Goal: Task Accomplishment & Management: Use online tool/utility

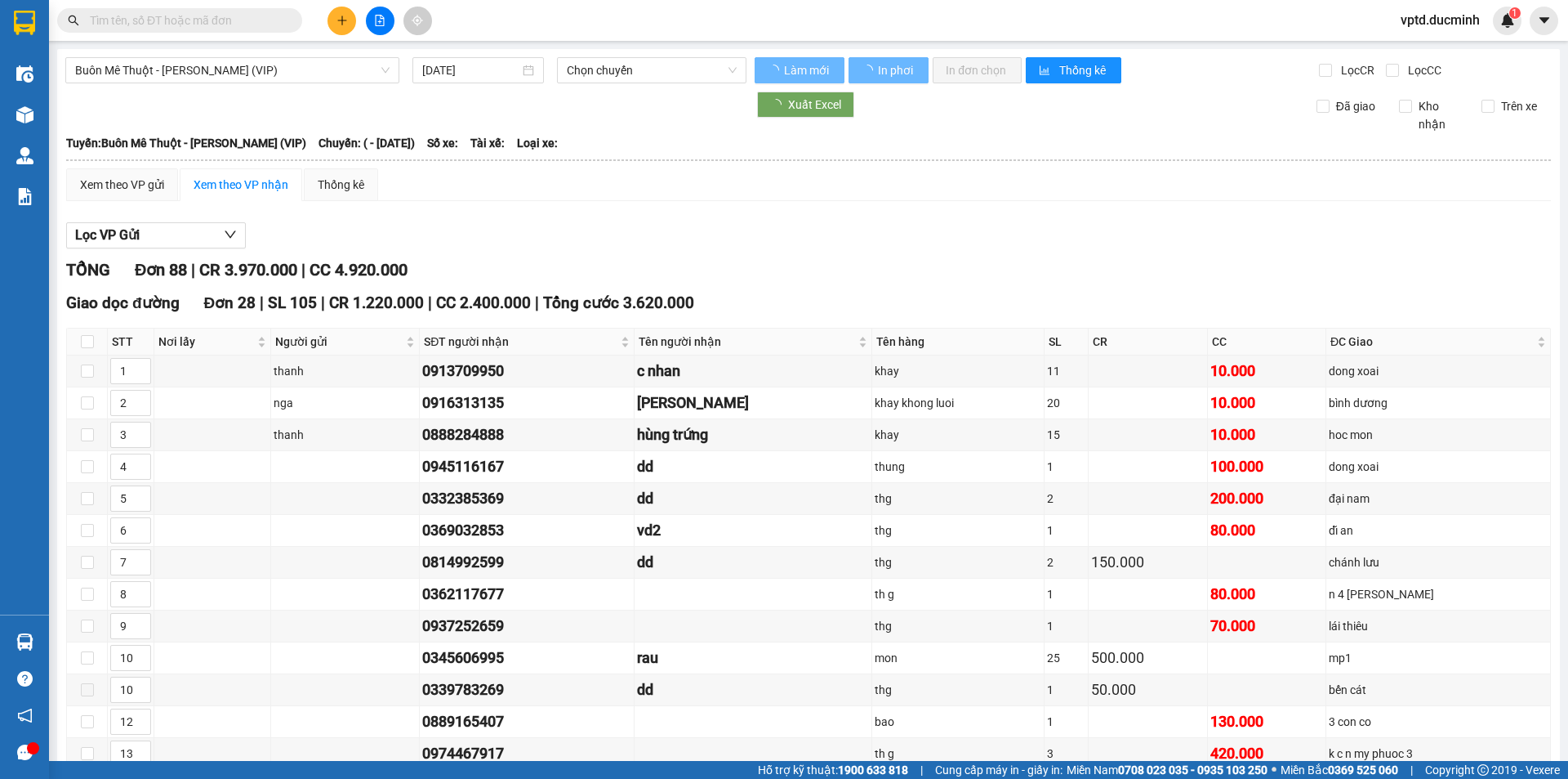
type input "[DATE]"
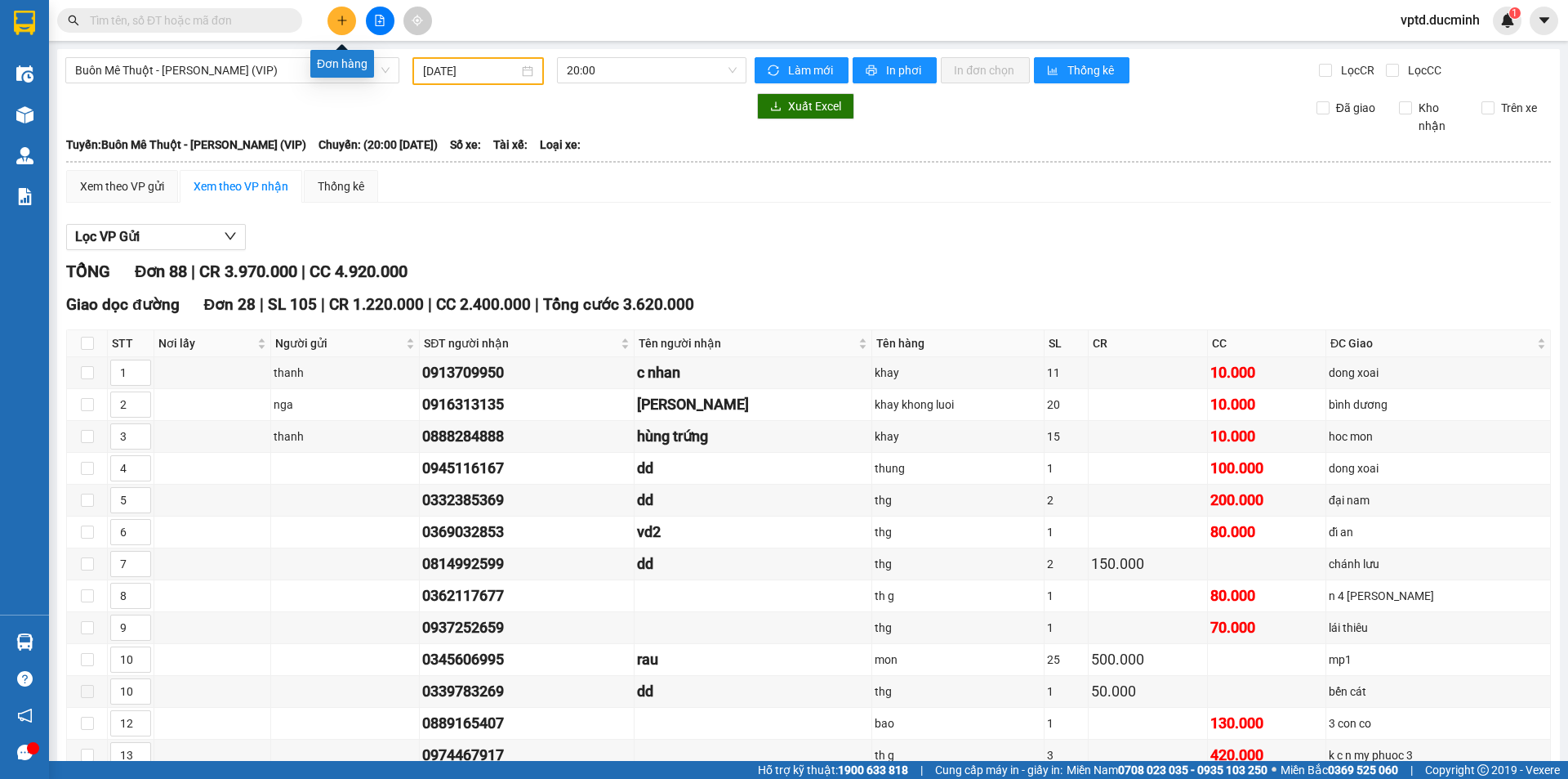
click at [341, 15] on icon "plus" at bounding box center [342, 21] width 11 height 11
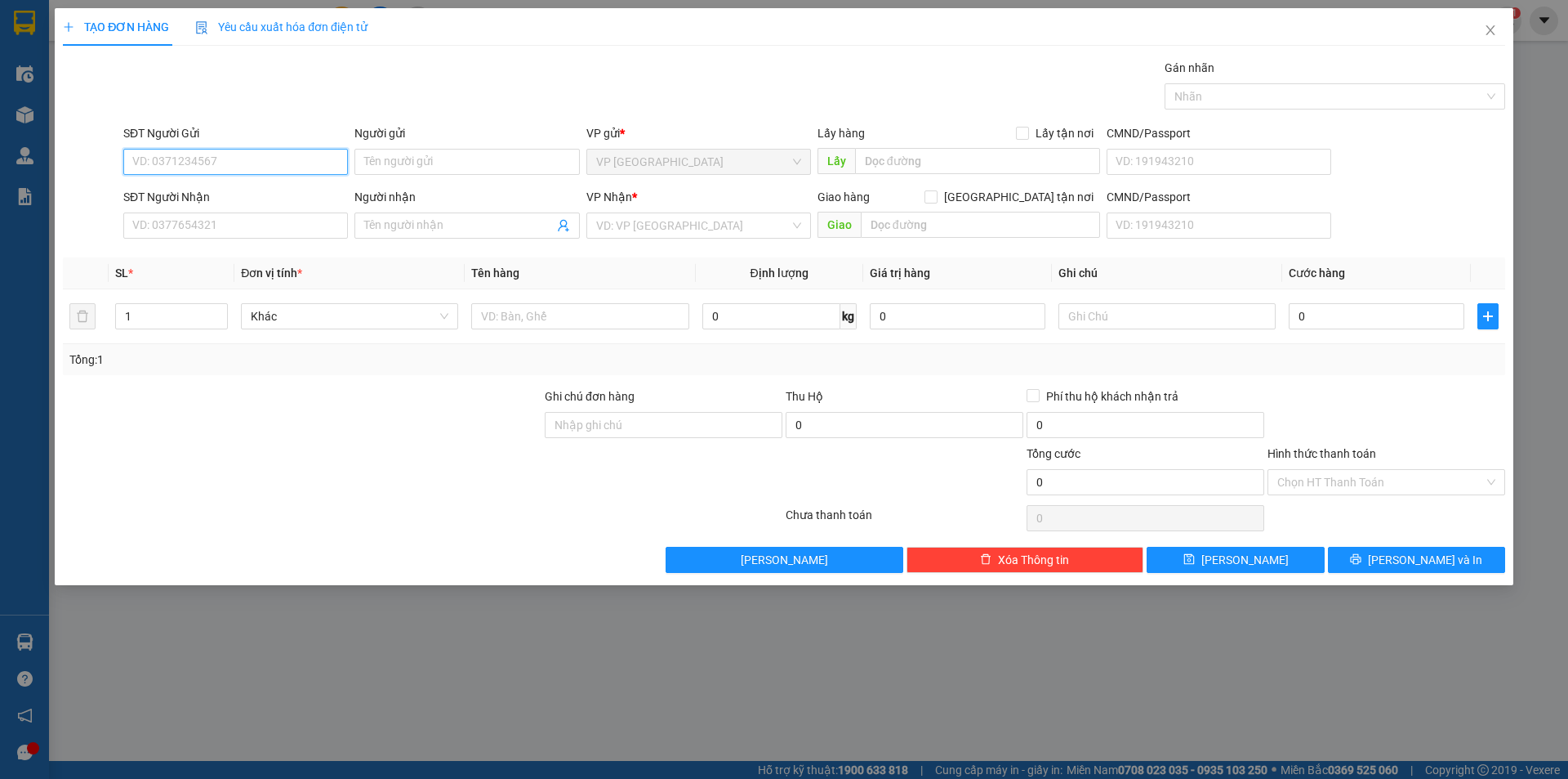
type input "4"
click at [158, 162] on input "4" at bounding box center [235, 162] width 225 height 26
click at [150, 225] on input "SĐT Người Nhận" at bounding box center [235, 226] width 225 height 26
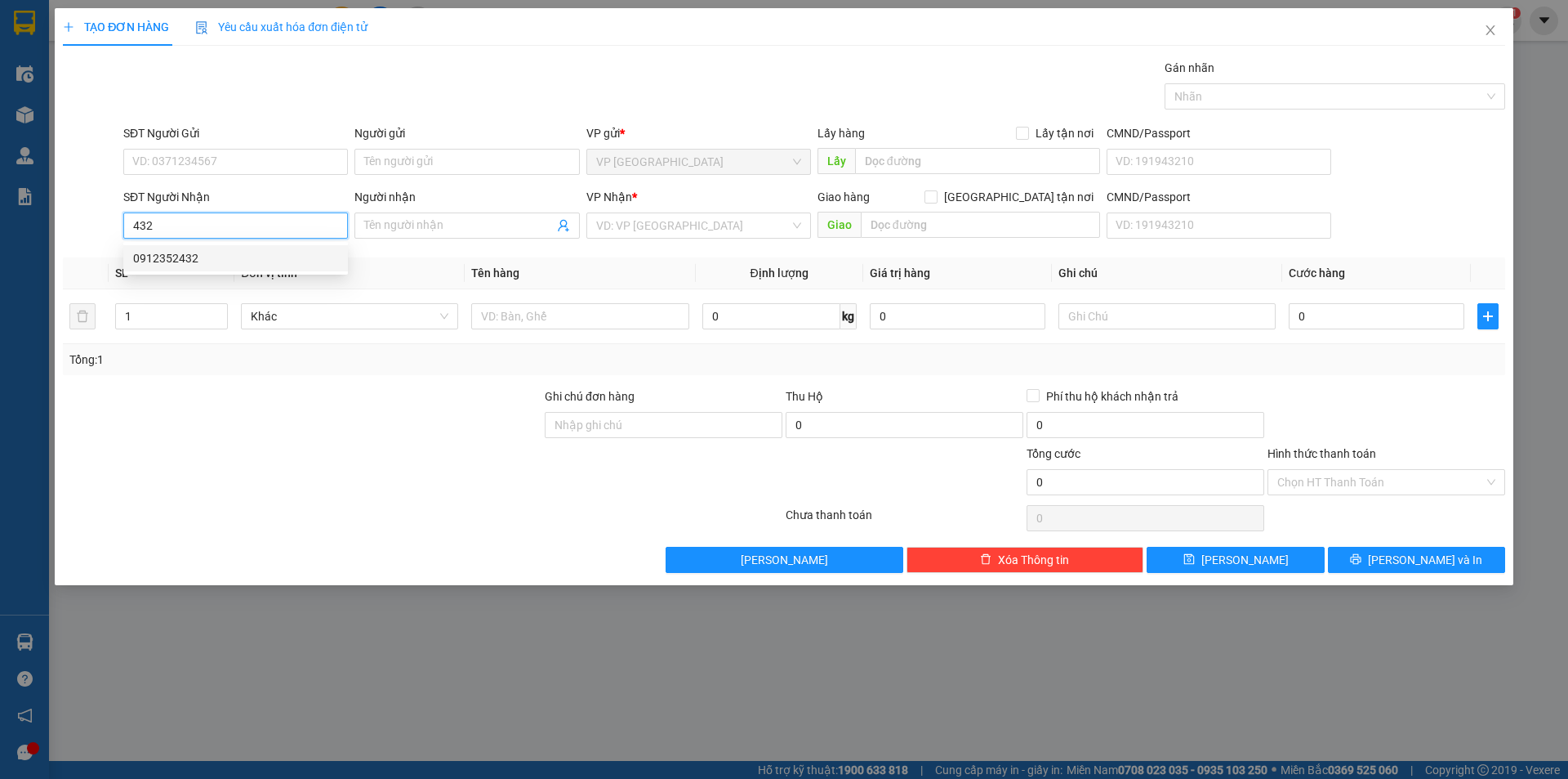
click at [183, 252] on div "0912352432" at bounding box center [235, 259] width 205 height 18
type input "0912352432"
type input "eakao"
type input "100.000"
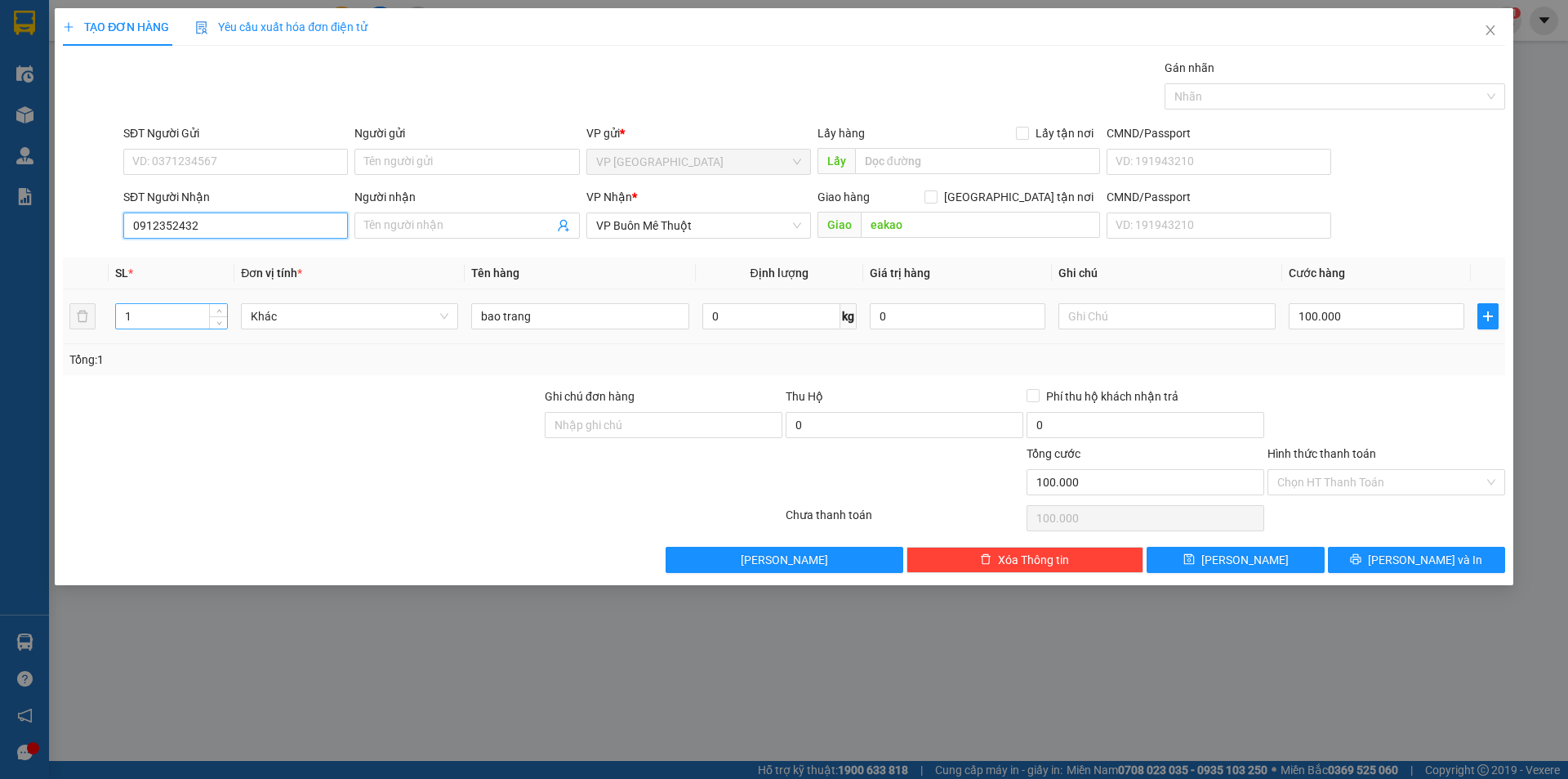
type input "0912352432"
click at [167, 324] on input "1" at bounding box center [171, 316] width 111 height 25
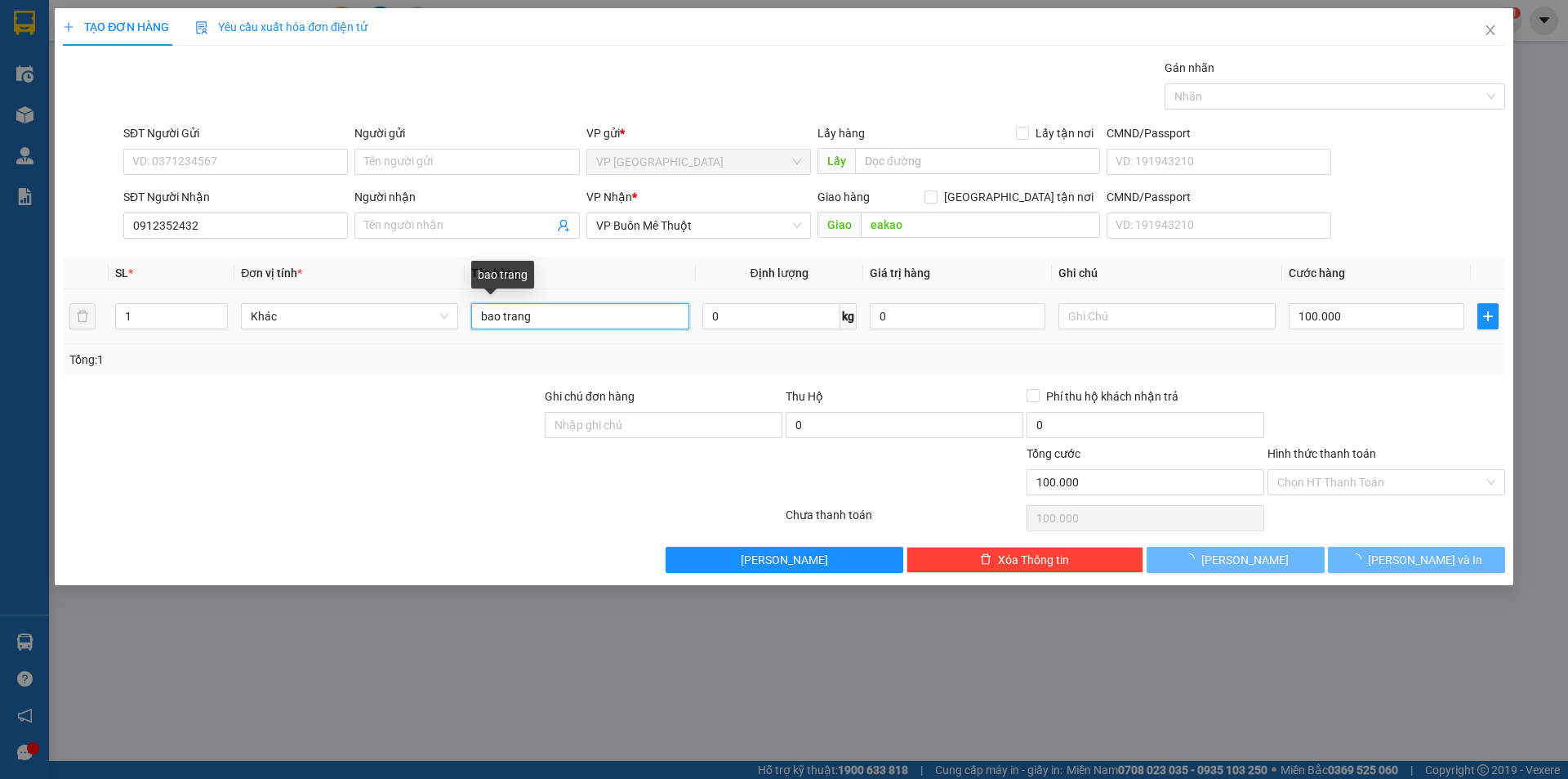
click at [629, 319] on input "bao trang" at bounding box center [579, 316] width 217 height 26
type input "0"
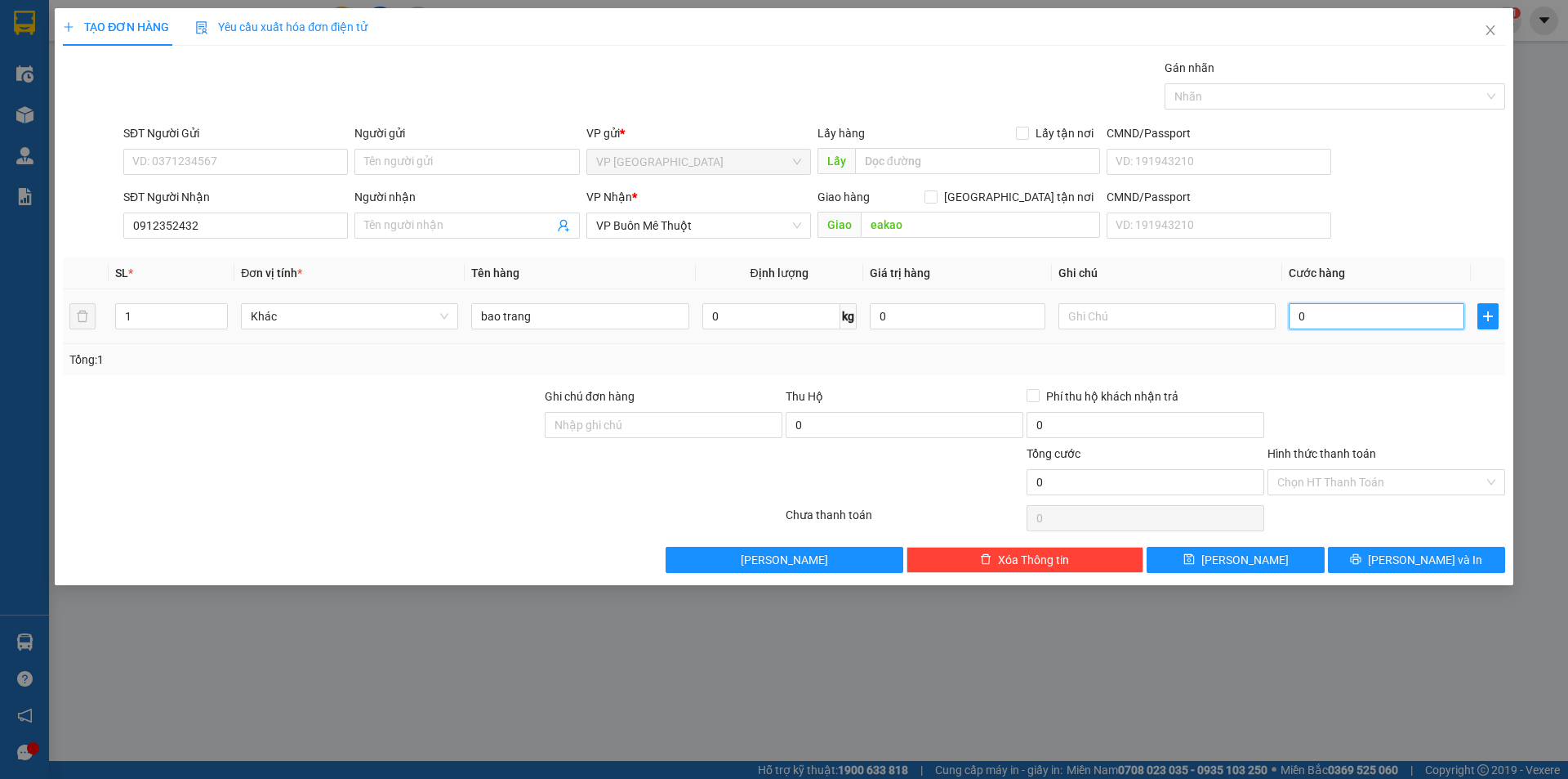
click at [1306, 316] on input "0" at bounding box center [1377, 316] width 176 height 26
type input "1"
type input "10"
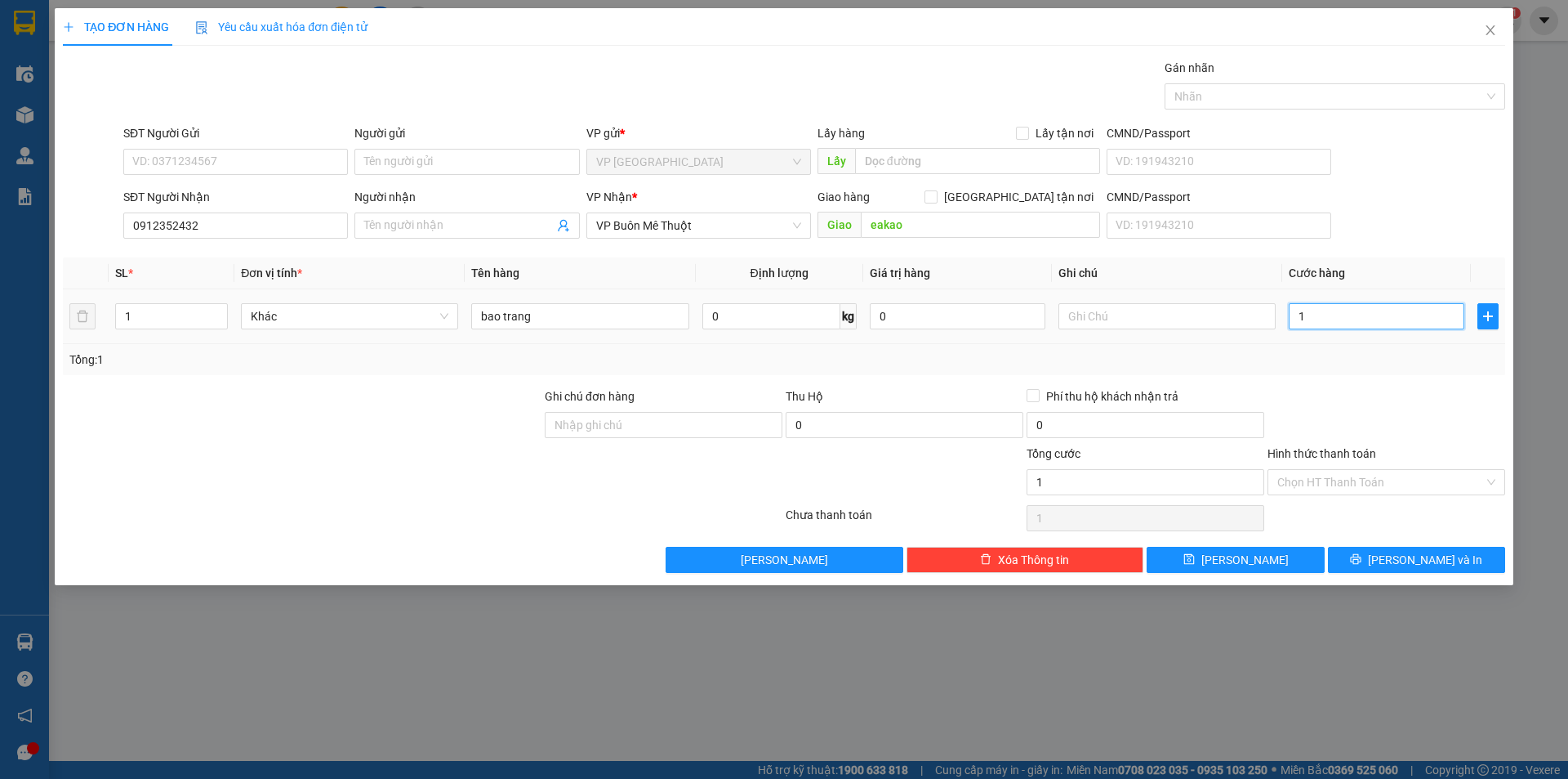
type input "10"
type input "100"
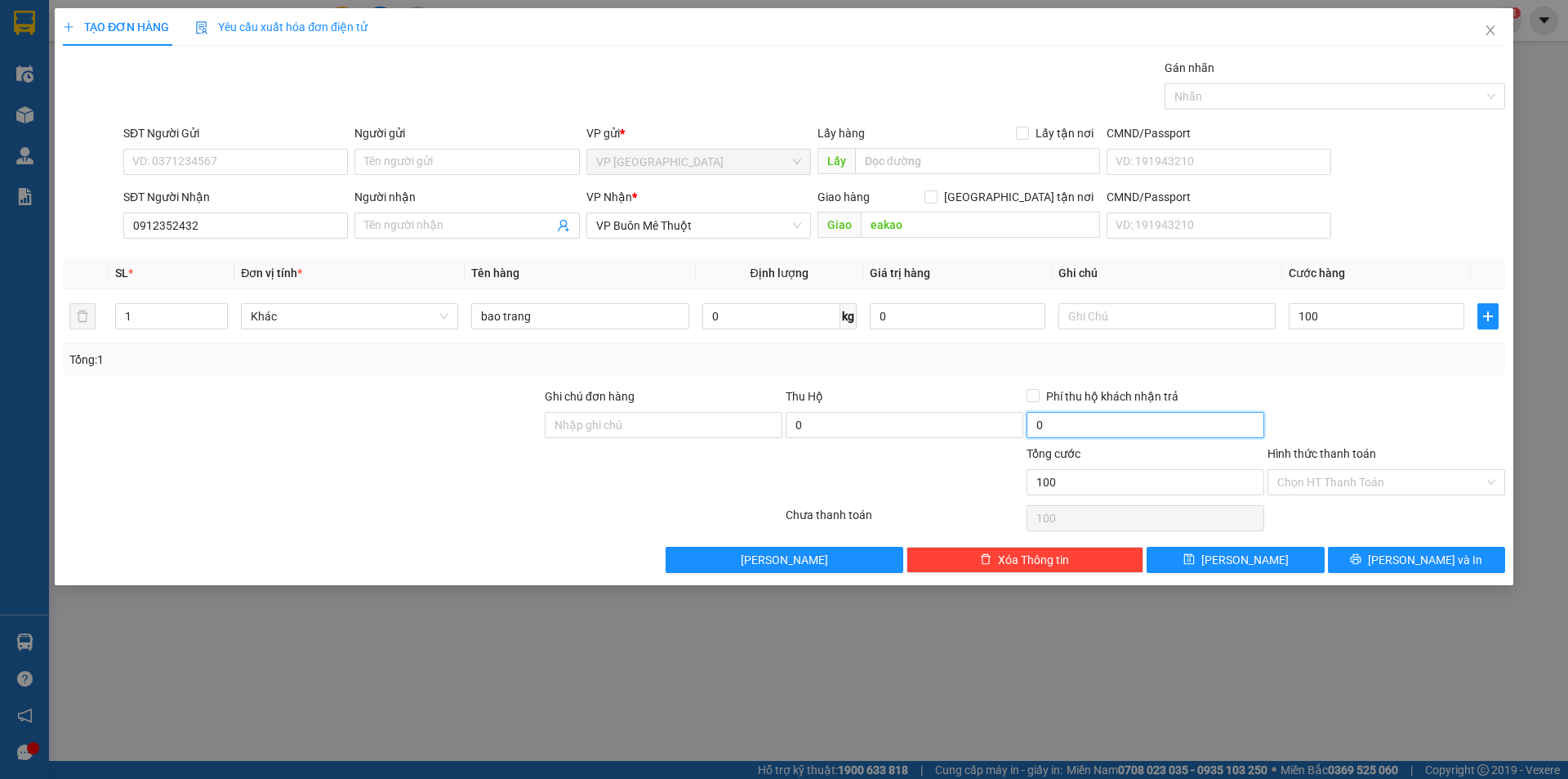
type input "100.000"
click at [1245, 434] on input "0" at bounding box center [1145, 425] width 238 height 26
click at [1412, 396] on div at bounding box center [1387, 416] width 241 height 57
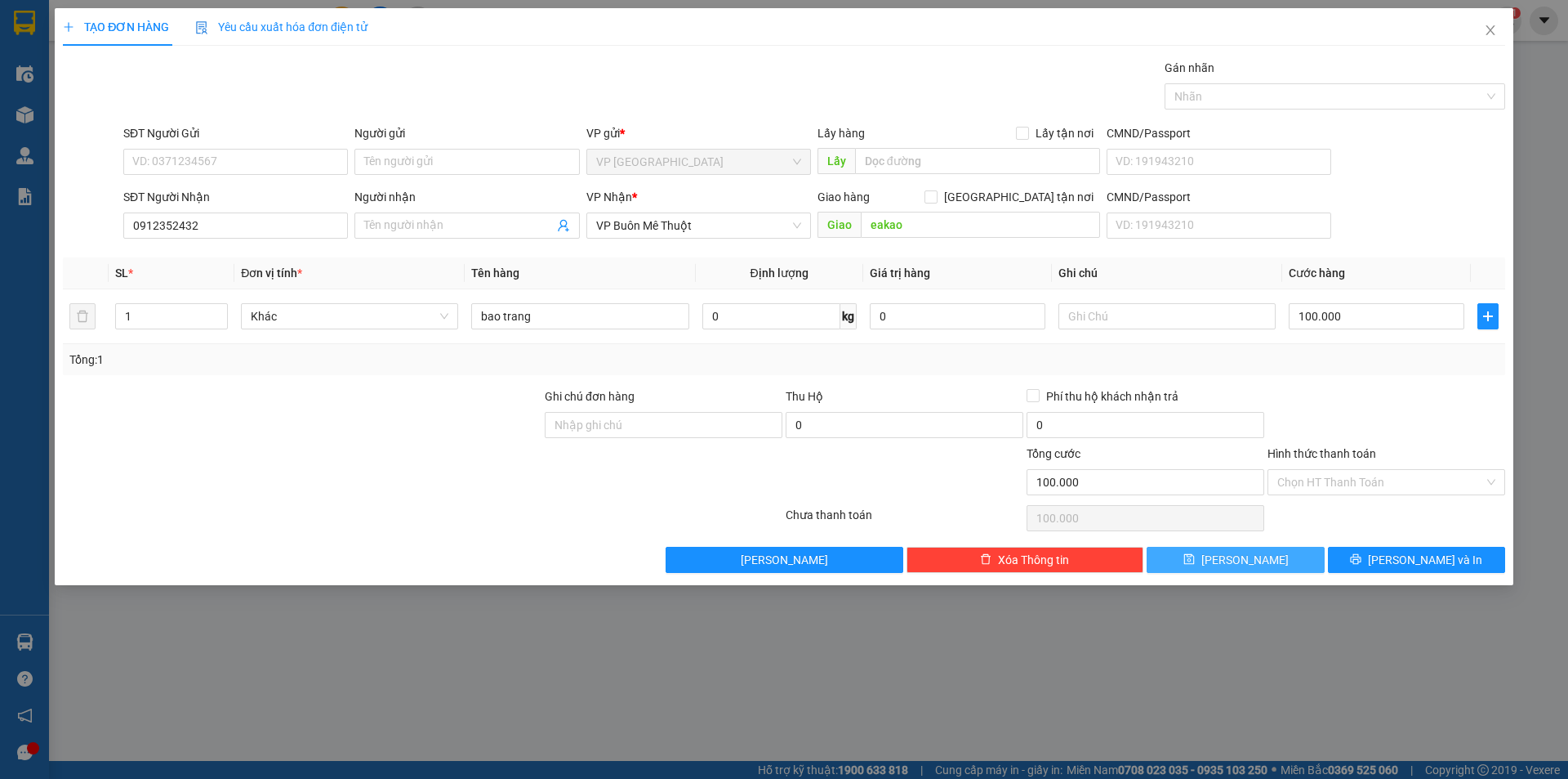
click at [1251, 555] on span "[PERSON_NAME]" at bounding box center [1245, 560] width 88 height 18
type input "0"
click at [1494, 29] on icon "close" at bounding box center [1491, 30] width 13 height 13
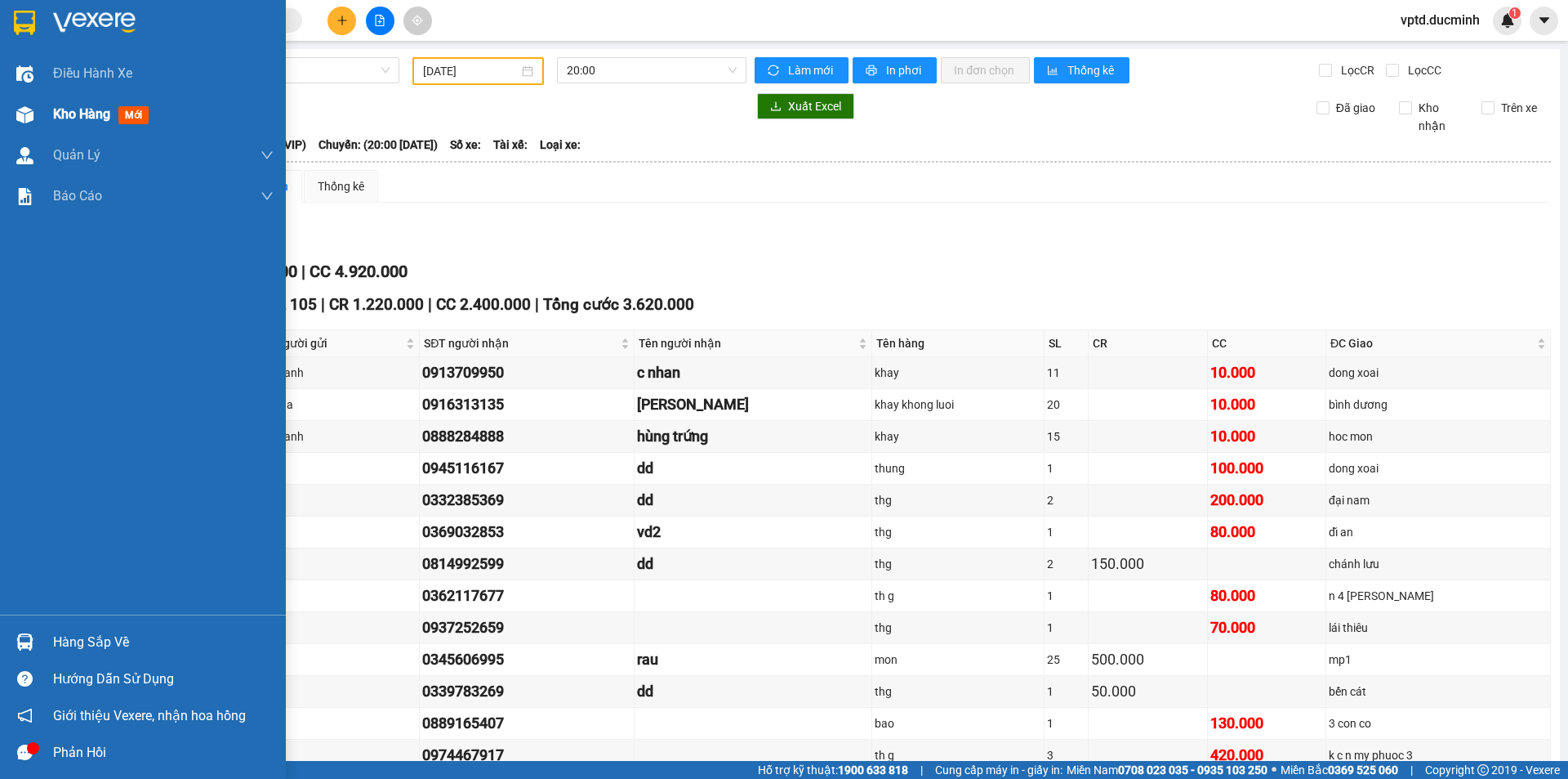
click at [84, 113] on span "Kho hàng" at bounding box center [82, 113] width 57 height 16
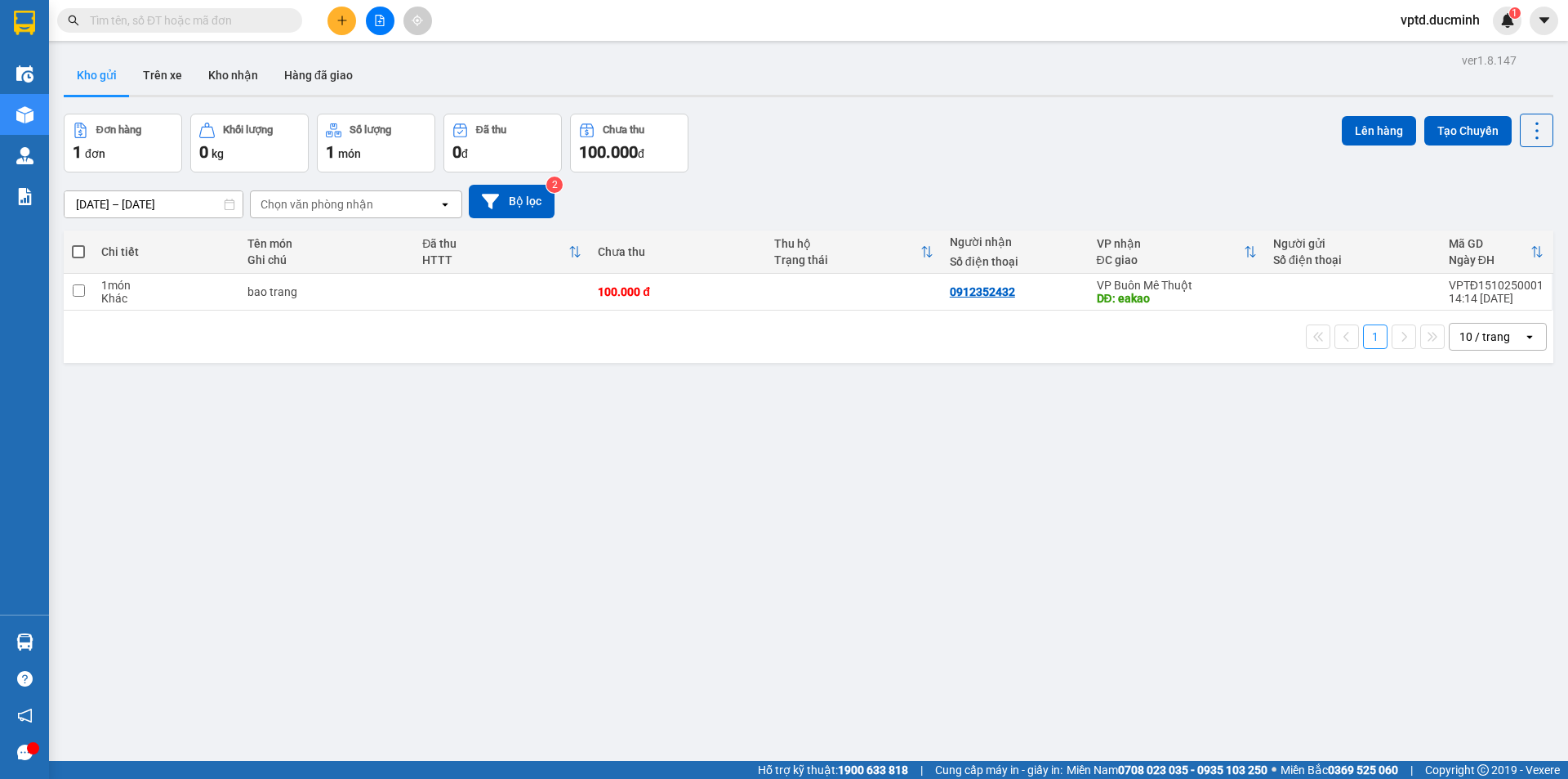
click at [78, 244] on label at bounding box center [79, 252] width 13 height 16
click at [79, 244] on input "checkbox" at bounding box center [79, 244] width 0 height 0
checkbox input "true"
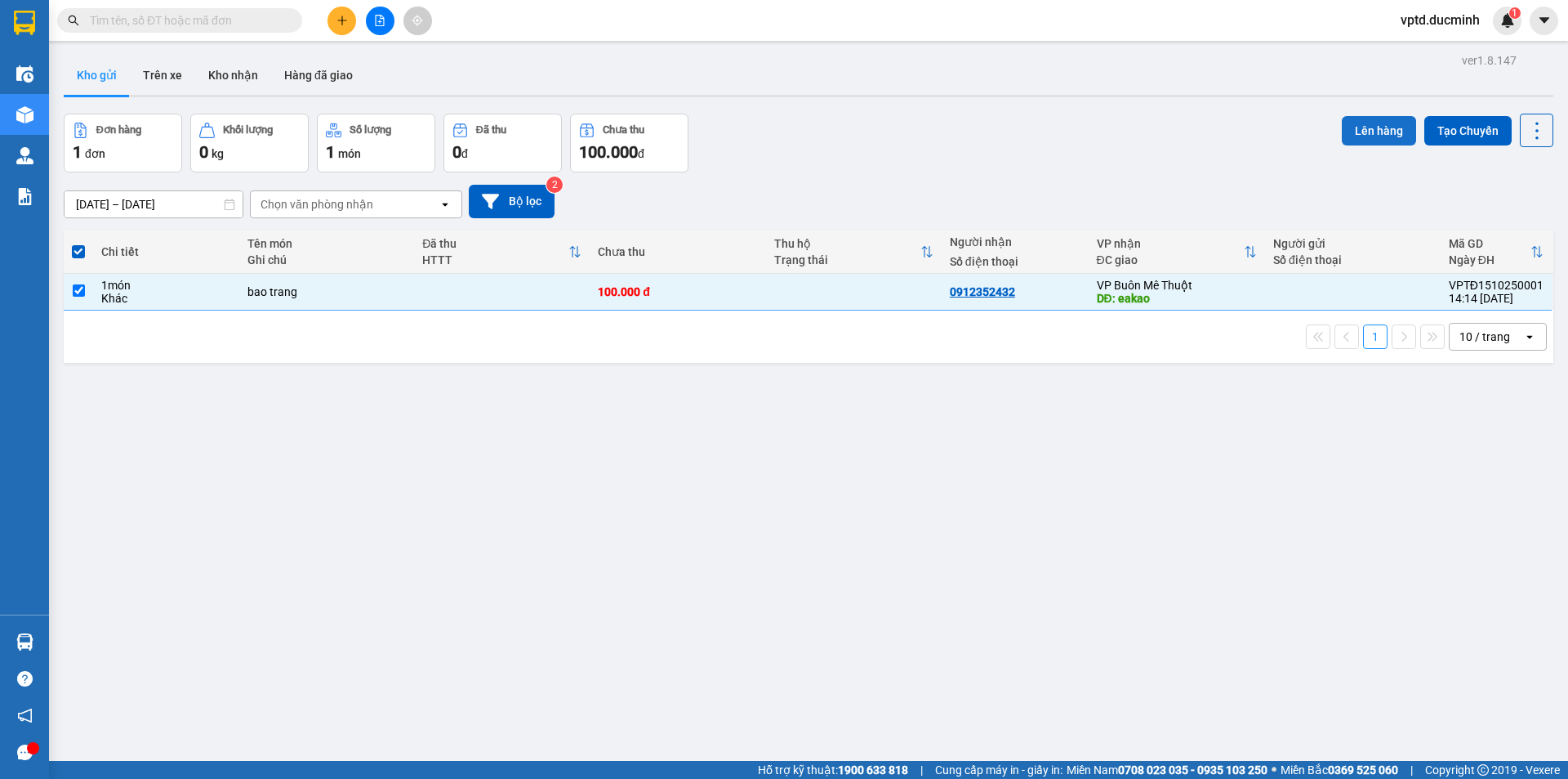
click at [1374, 126] on button "Lên hàng" at bounding box center [1378, 131] width 75 height 30
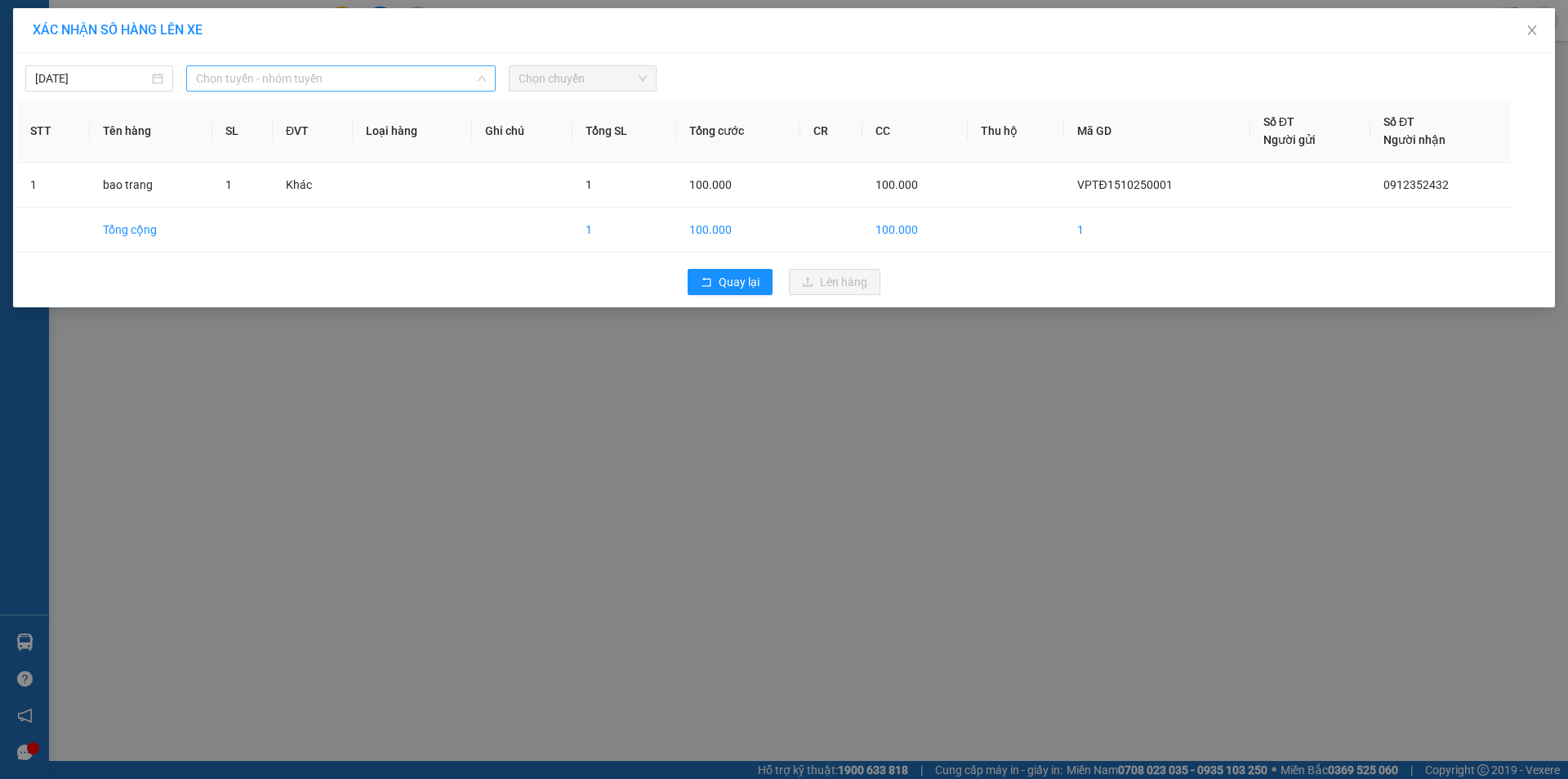
click at [364, 80] on span "Chọn tuyến - nhóm tuyến" at bounding box center [341, 79] width 290 height 25
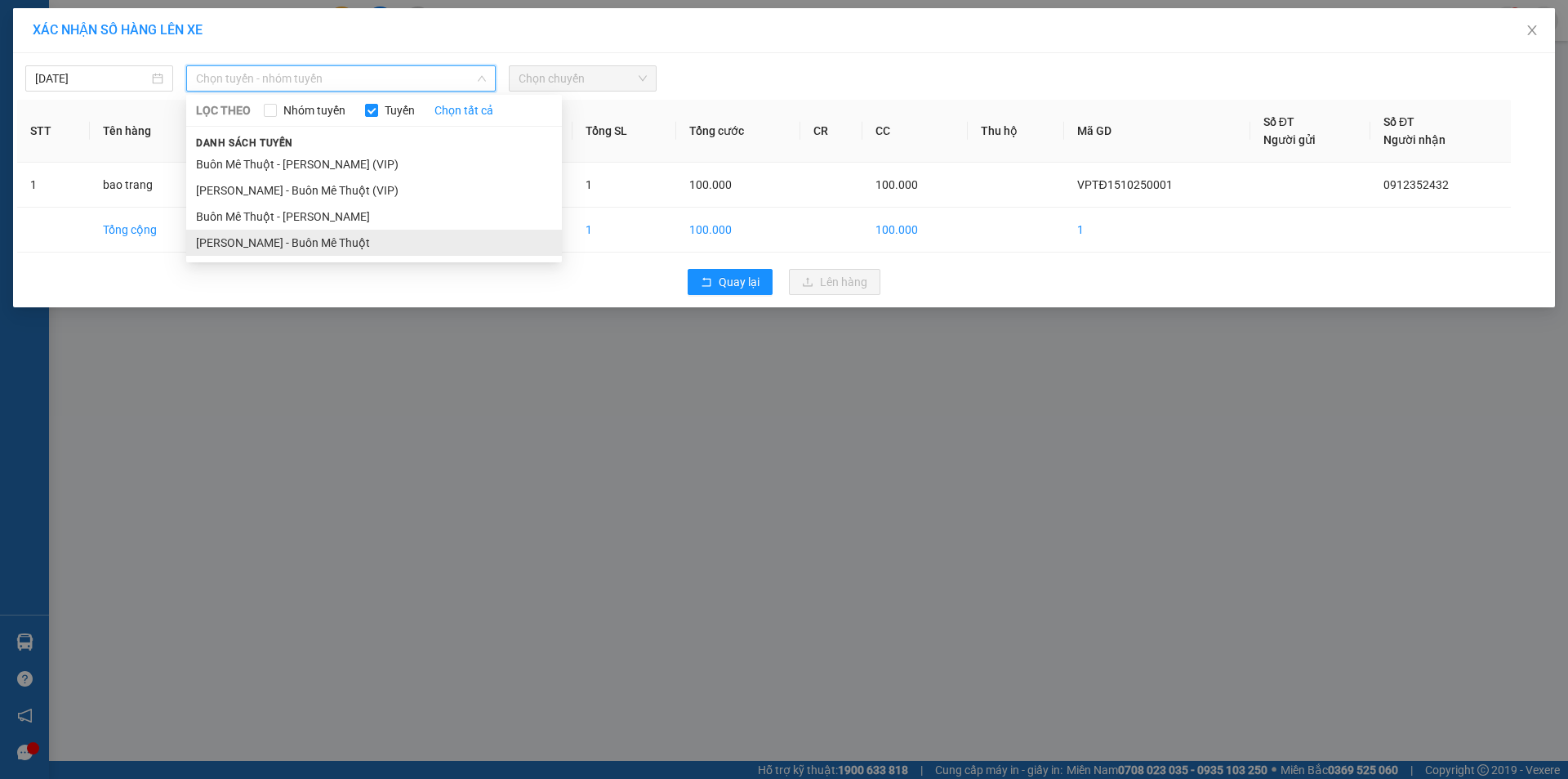
click at [231, 241] on li "[PERSON_NAME] - Buôn Mê Thuột" at bounding box center [374, 243] width 376 height 26
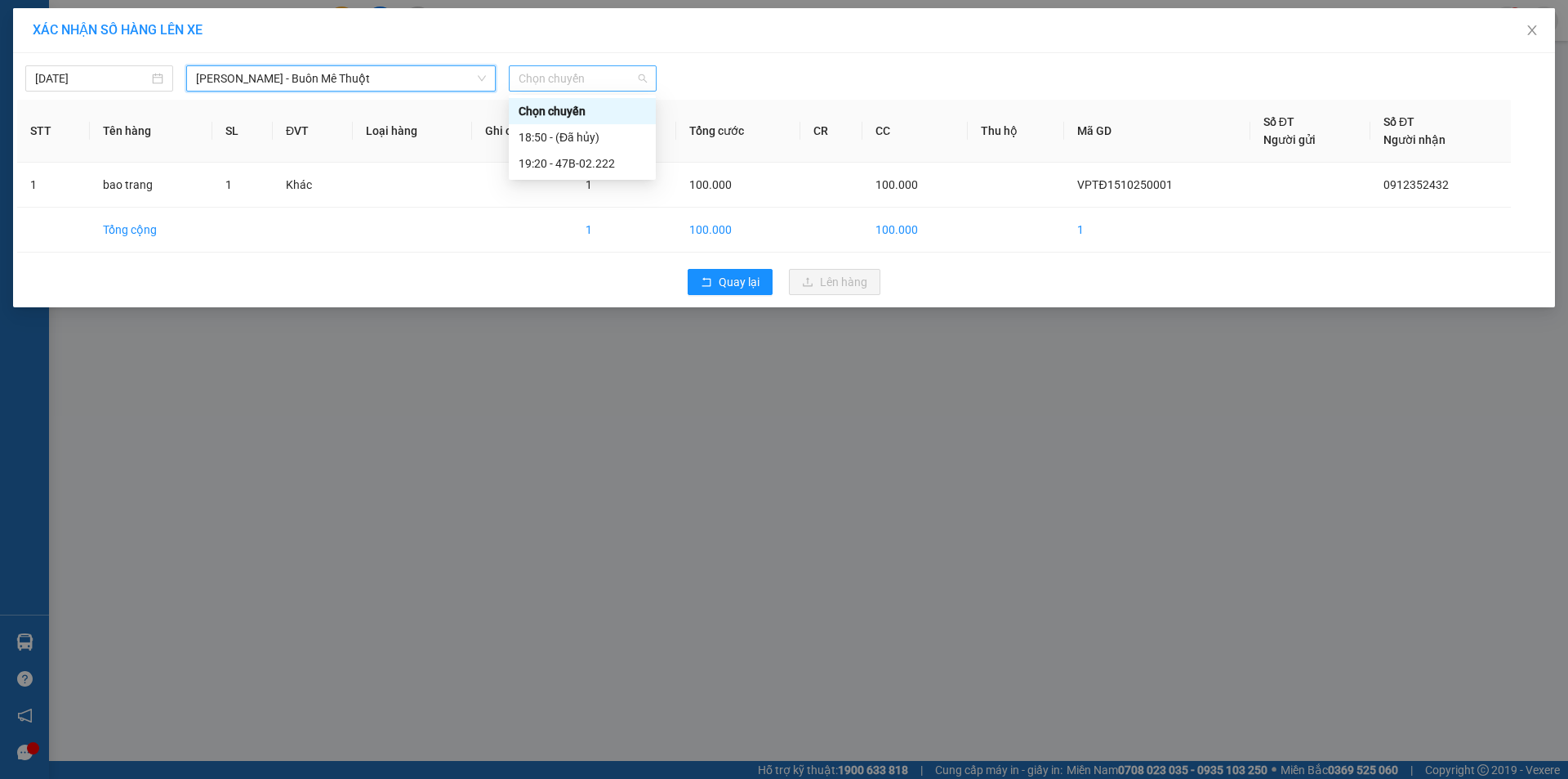
click at [598, 76] on span "Chọn chuyến" at bounding box center [583, 79] width 128 height 25
click at [544, 155] on div "19:20 - 47B-02.222" at bounding box center [582, 163] width 127 height 18
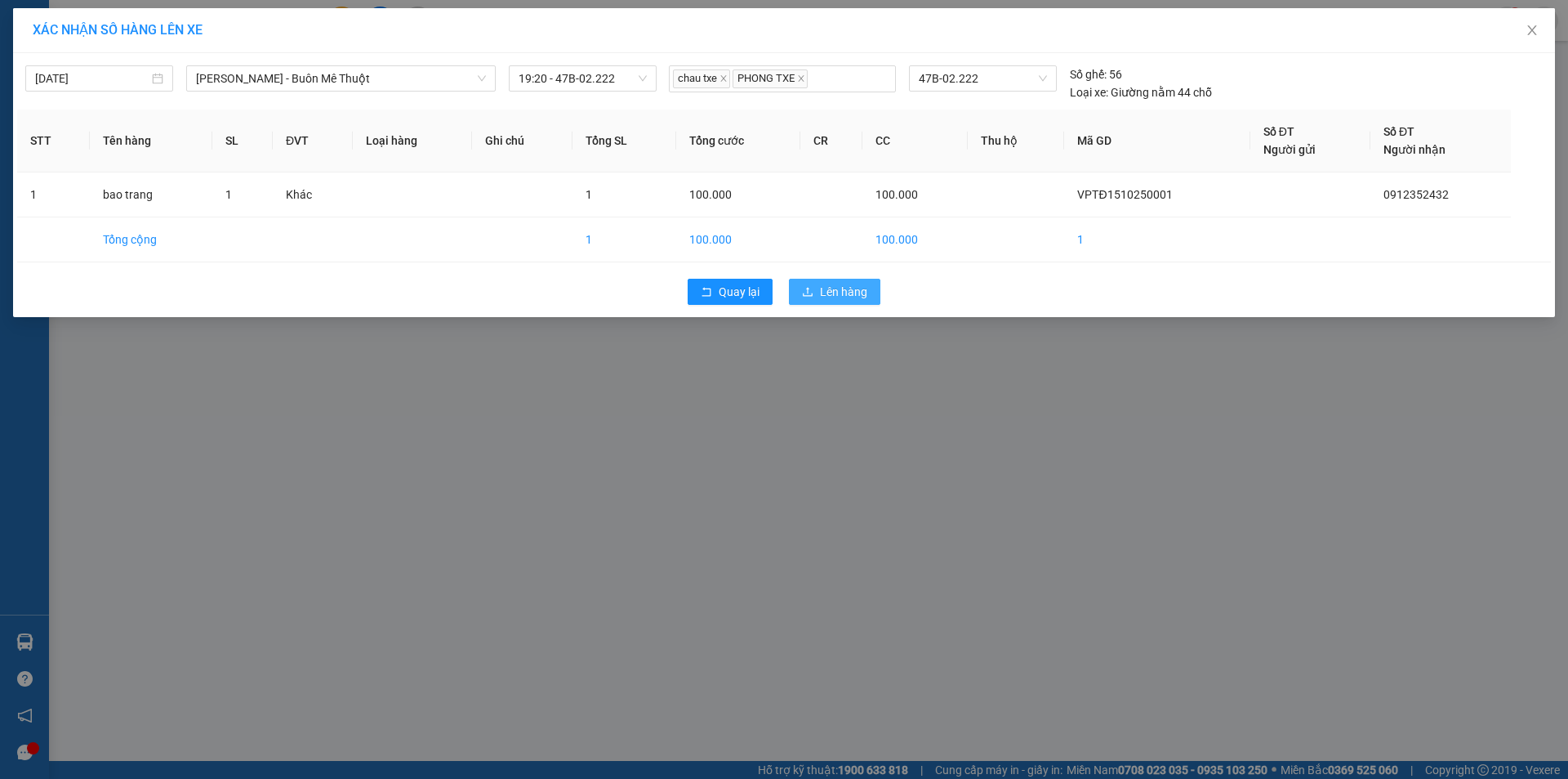
click at [835, 292] on span "Lên hàng" at bounding box center [843, 291] width 48 height 18
